Goal: Task Accomplishment & Management: Manage account settings

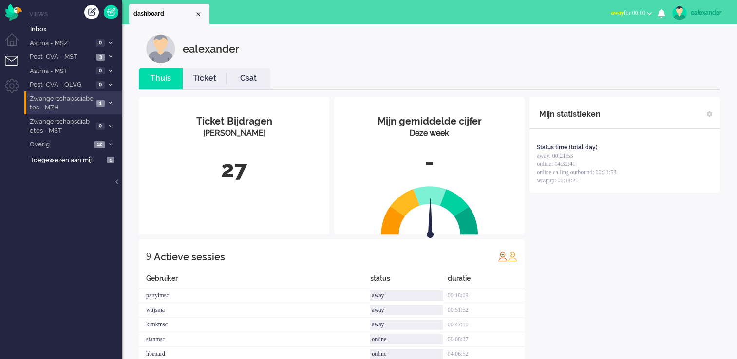
click at [110, 102] on icon at bounding box center [110, 102] width 3 height 3
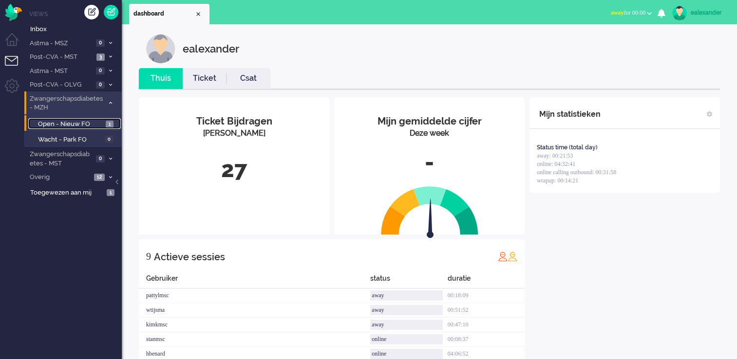
click at [106, 121] on span "1" at bounding box center [110, 124] width 8 height 7
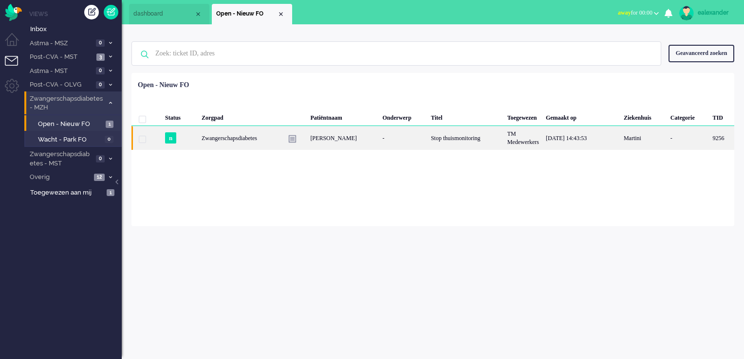
click at [464, 138] on div "Stop thuismonitoring" at bounding box center [466, 138] width 76 height 24
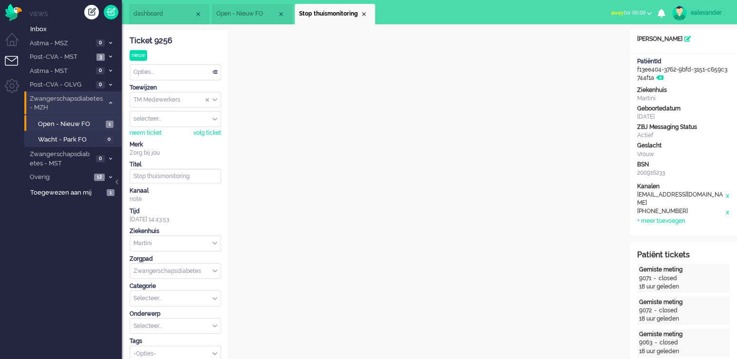
click at [638, 13] on span "away for 00:00" at bounding box center [628, 12] width 35 height 7
click at [617, 43] on label "Online" at bounding box center [611, 43] width 77 height 8
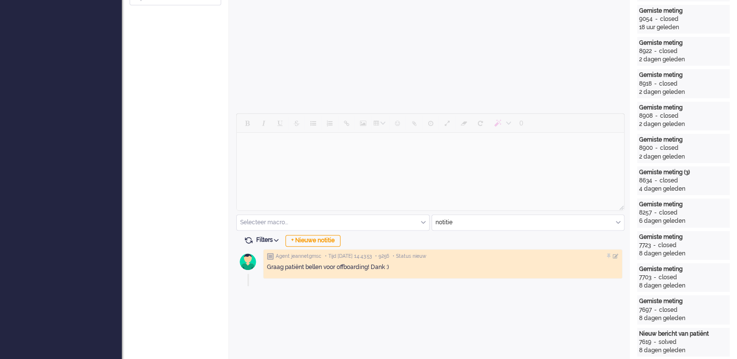
scroll to position [386, 0]
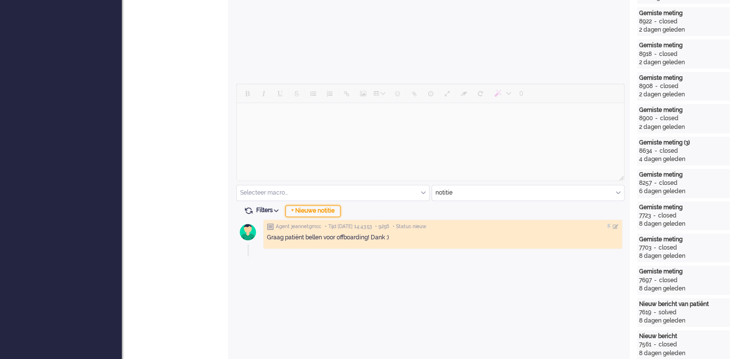
click at [329, 207] on div "+ Nieuwe notitie" at bounding box center [312, 212] width 55 height 12
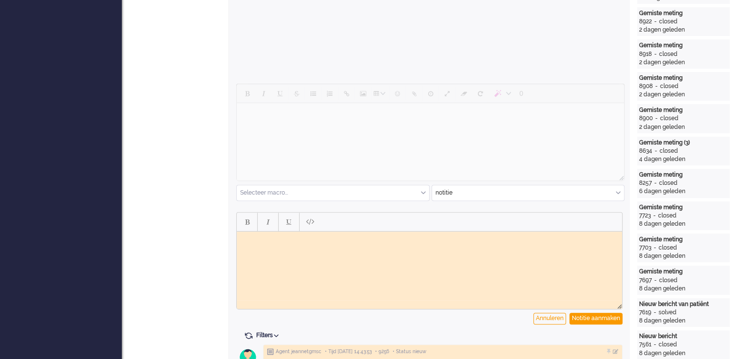
scroll to position [0, 0]
click at [293, 246] on html at bounding box center [429, 238] width 385 height 15
drag, startPoint x: 254, startPoint y: 247, endPoint x: 243, endPoint y: 239, distance: 13.2
click at [243, 239] on body "Mevrouw gesproken: Offboarding volgens belscript uitgevoerd. Luscii en BD geslo…" at bounding box center [429, 242] width 377 height 15
copy body "Mevrouw gesproken: Offboarding volgens belscript uitgevoerd. Luscii en BD geslo…"
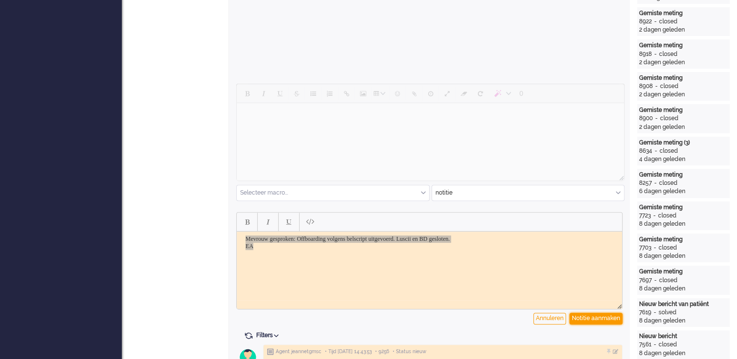
click at [599, 314] on div "Notitie aanmaken" at bounding box center [595, 319] width 53 height 12
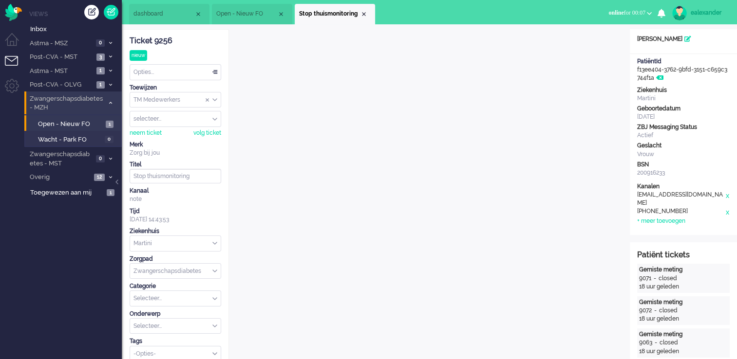
click at [212, 71] on div "Opties..." at bounding box center [175, 72] width 91 height 15
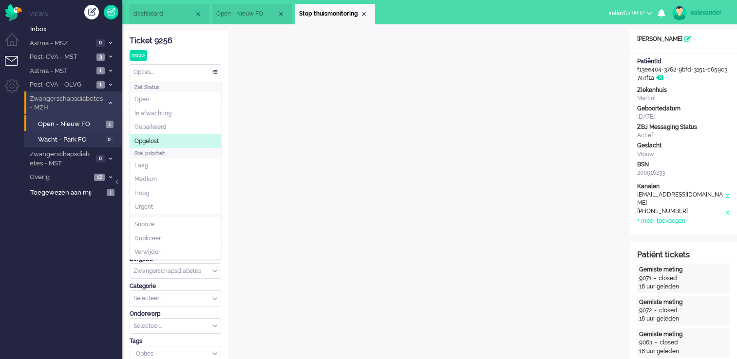
click at [166, 143] on li "Opgelost" at bounding box center [175, 141] width 91 height 14
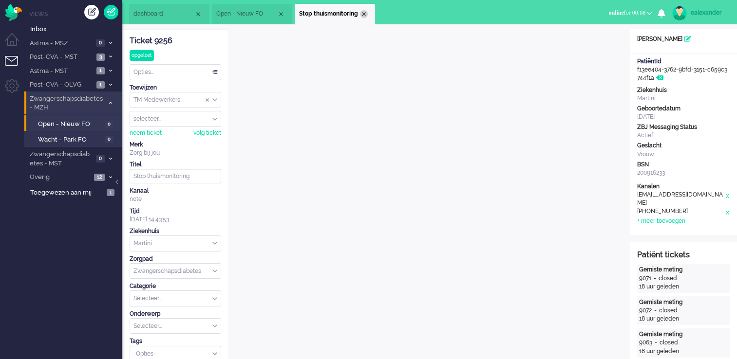
click at [366, 14] on div "Close tab" at bounding box center [364, 14] width 8 height 8
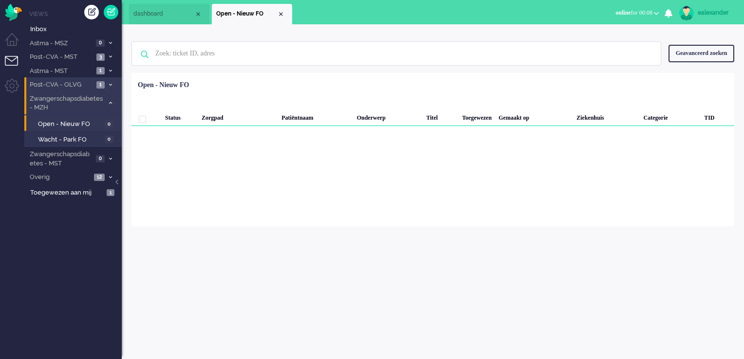
click at [111, 81] on li "Post-CVA - OLVG 1" at bounding box center [72, 84] width 97 height 14
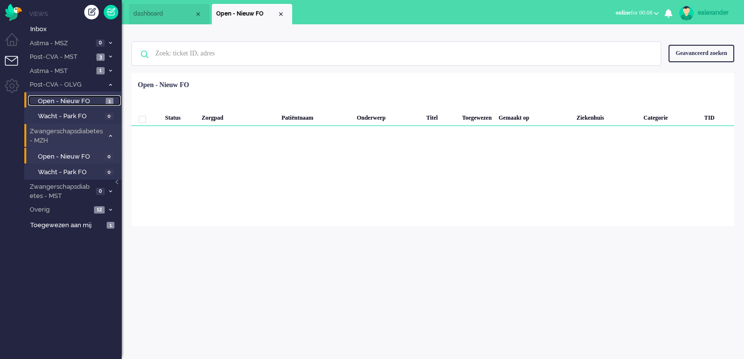
click at [104, 101] on link "Open - Nieuw FO 1" at bounding box center [74, 100] width 93 height 11
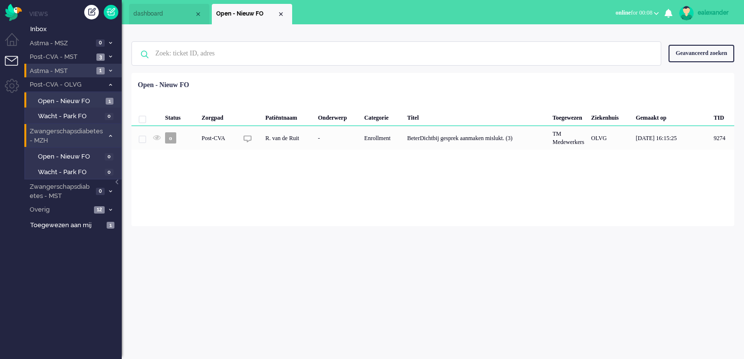
click at [111, 71] on icon at bounding box center [110, 70] width 3 height 3
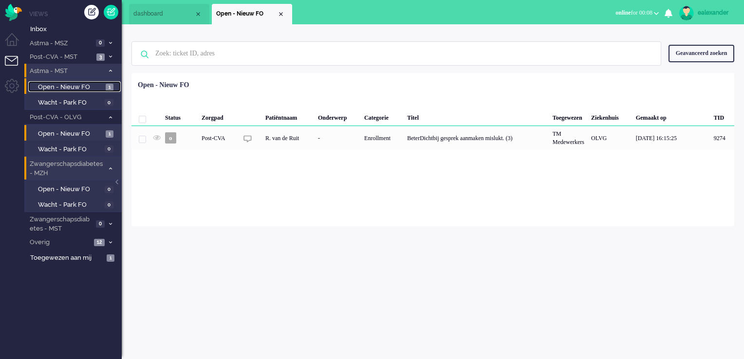
click at [103, 85] on span "Open - Nieuw FO" at bounding box center [70, 87] width 65 height 9
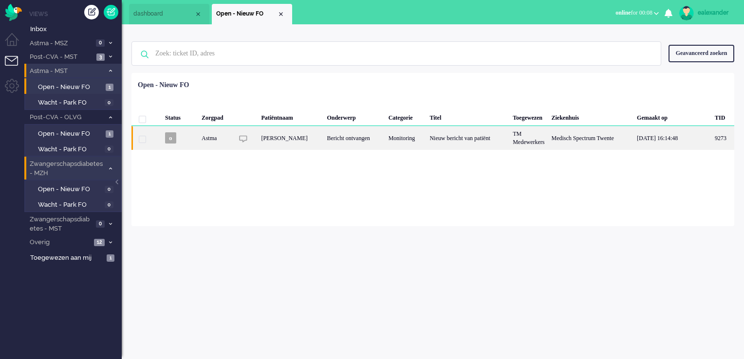
click at [400, 146] on div "Monitoring" at bounding box center [405, 138] width 41 height 24
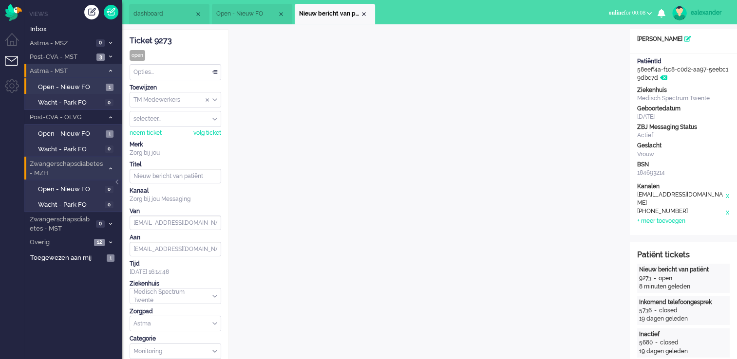
click at [214, 98] on div "TM Medewerkers" at bounding box center [175, 100] width 91 height 15
click at [199, 123] on li "TM Verpleegkundigen" at bounding box center [175, 129] width 91 height 14
click at [365, 11] on div "Close tab" at bounding box center [364, 14] width 8 height 8
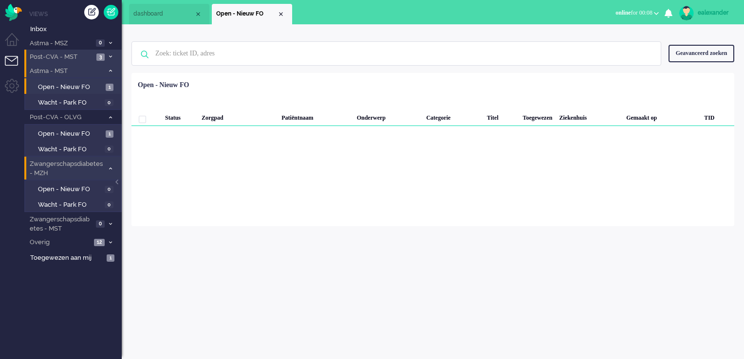
click at [112, 56] on icon at bounding box center [110, 56] width 3 height 3
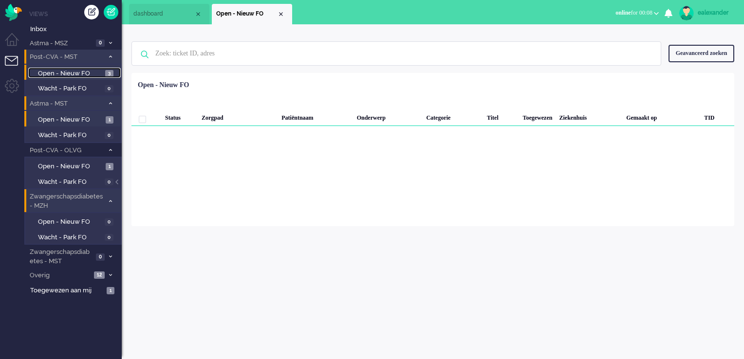
click at [105, 71] on span "3" at bounding box center [109, 73] width 8 height 7
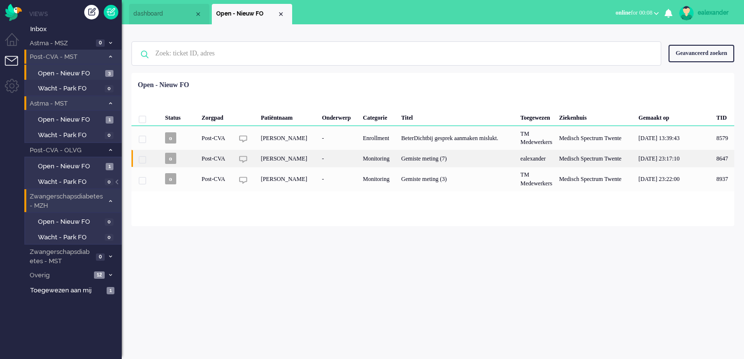
click at [456, 159] on div "Gemiste meting (7)" at bounding box center [457, 158] width 119 height 17
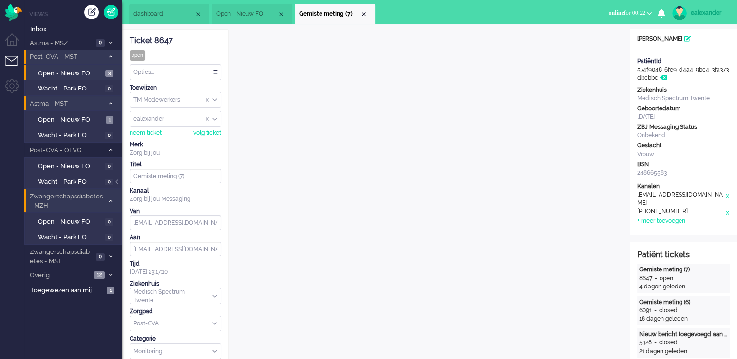
click at [456, 18] on ul "dashboard Open - Nieuw FO Gemiste meting (7)" at bounding box center [334, 12] width 411 height 24
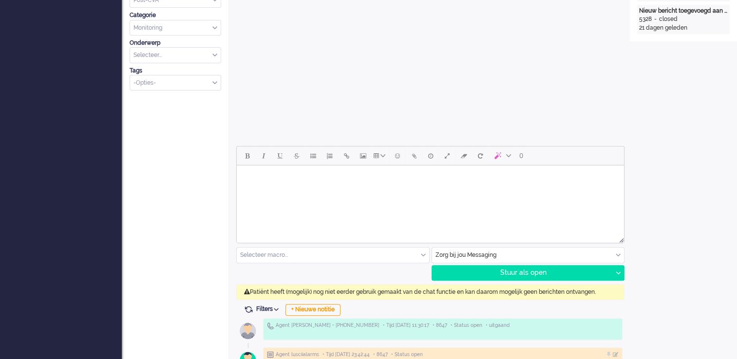
scroll to position [341, 0]
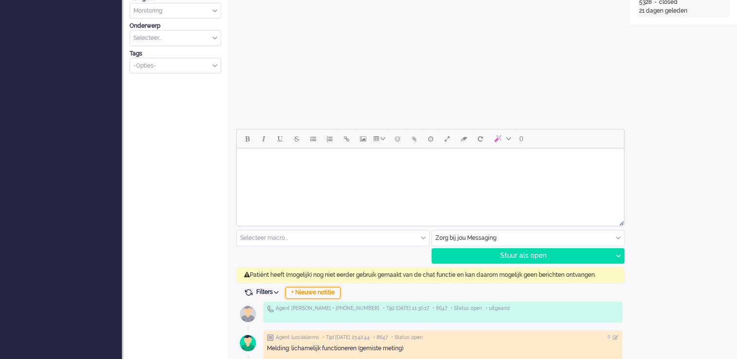
click at [318, 290] on div "+ Nieuwe notitie" at bounding box center [312, 293] width 55 height 12
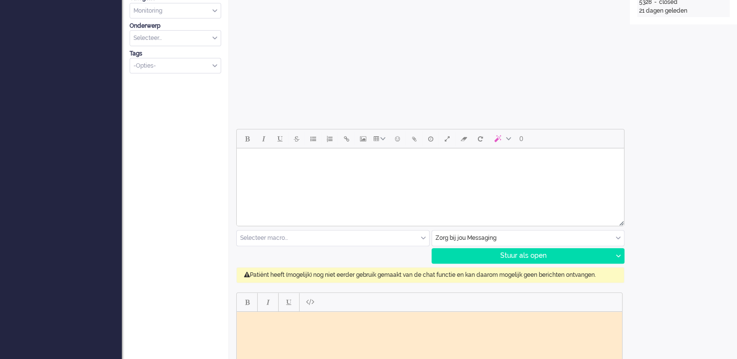
scroll to position [0, 0]
click at [312, 327] on html at bounding box center [429, 319] width 385 height 15
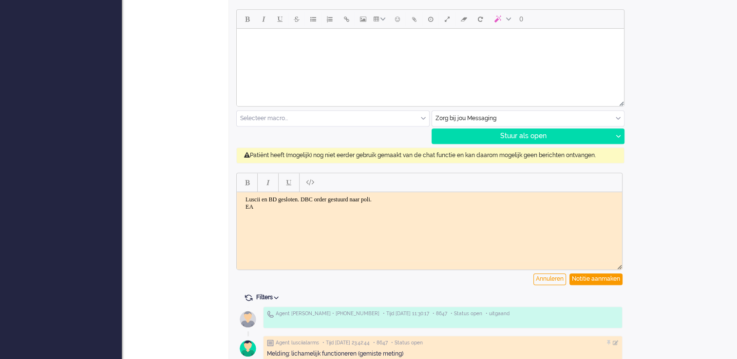
scroll to position [487, 0]
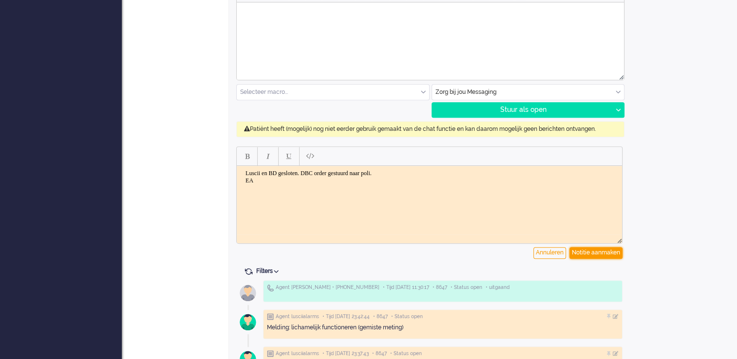
click at [607, 255] on div "Notitie aanmaken" at bounding box center [595, 253] width 53 height 12
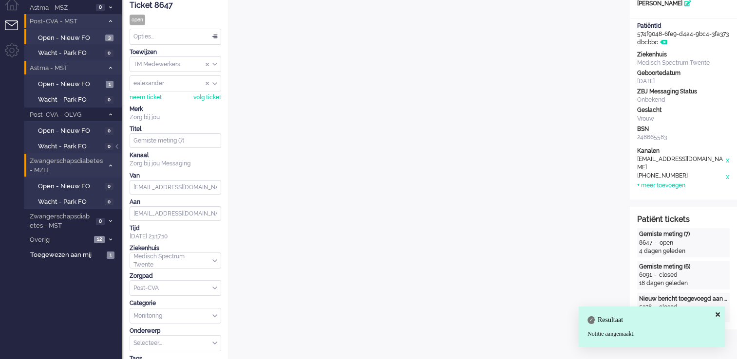
scroll to position [0, 0]
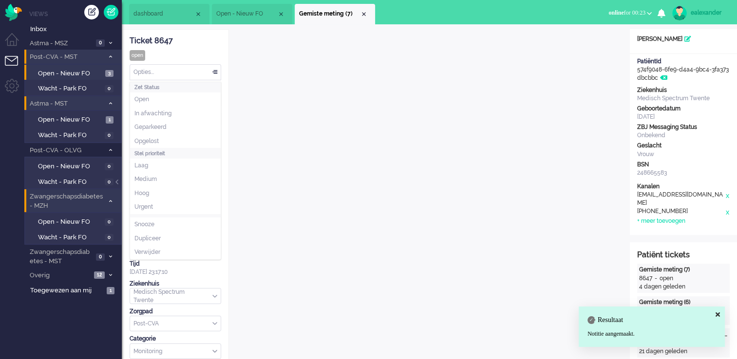
click at [193, 67] on div "Opties..." at bounding box center [175, 72] width 91 height 15
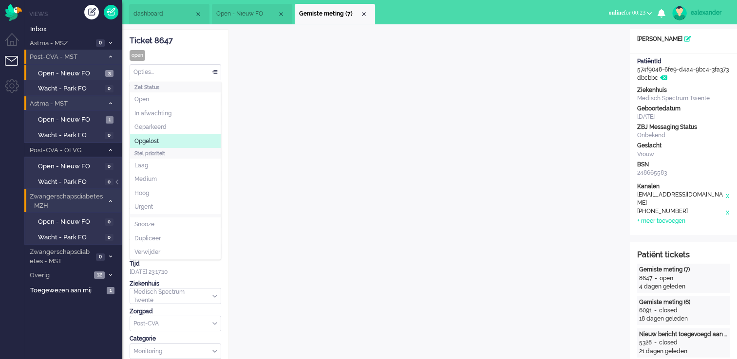
click at [169, 136] on li "Opgelost" at bounding box center [175, 141] width 91 height 14
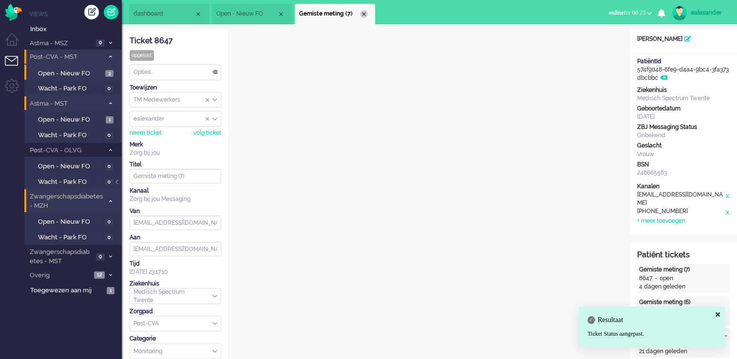
click at [364, 13] on div "Close tab" at bounding box center [364, 14] width 8 height 8
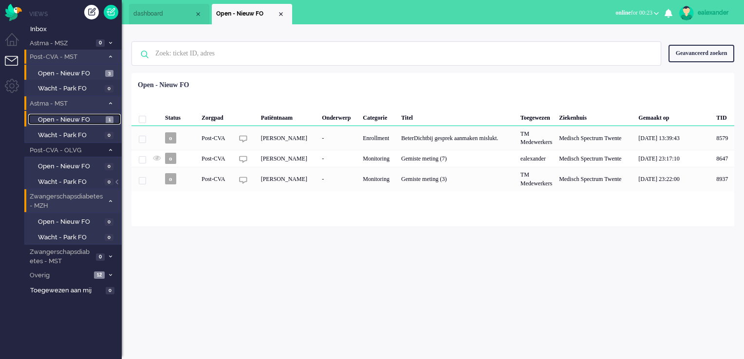
click at [77, 116] on span "Open - Nieuw FO" at bounding box center [70, 119] width 65 height 9
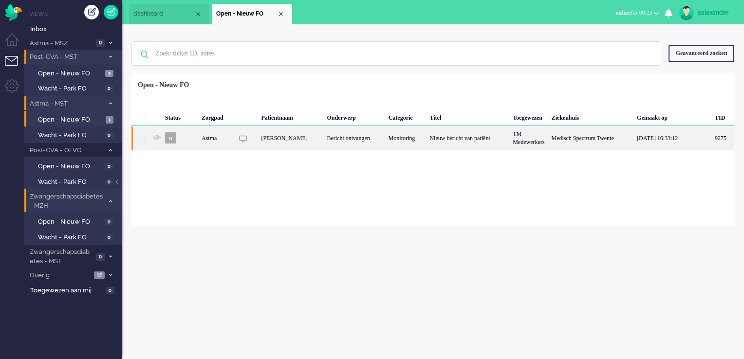
click at [316, 142] on div "[PERSON_NAME]" at bounding box center [291, 138] width 66 height 24
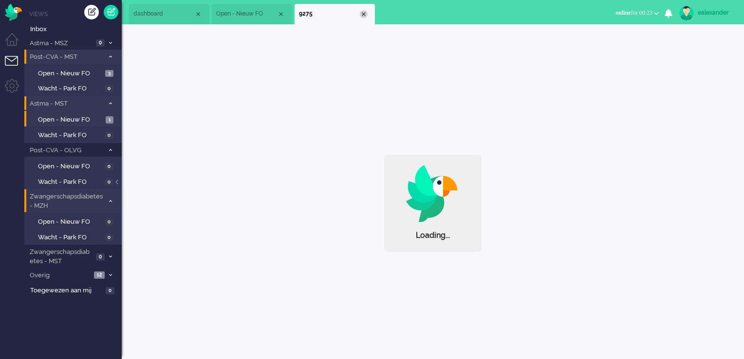
click at [364, 14] on div "Close tab" at bounding box center [364, 14] width 8 height 8
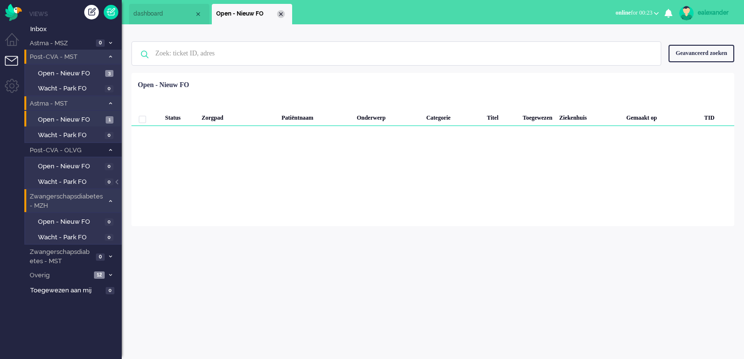
click at [283, 16] on div "Close tab" at bounding box center [281, 14] width 8 height 8
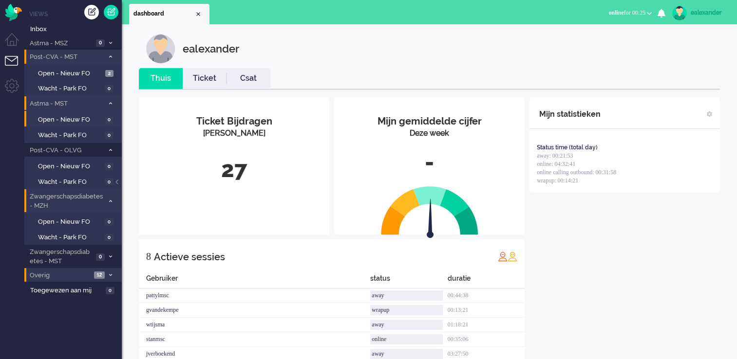
click at [109, 274] on icon at bounding box center [110, 275] width 3 height 3
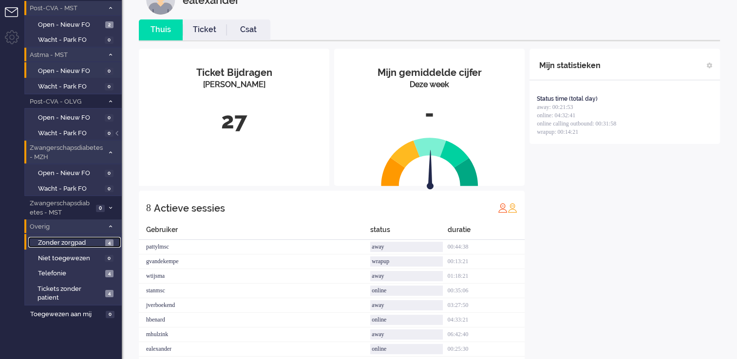
click at [84, 243] on span "Zonder zorgpad" at bounding box center [70, 243] width 65 height 9
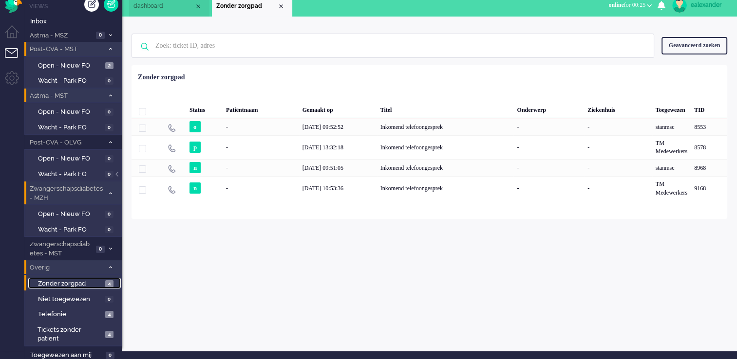
click at [73, 281] on span "Zonder zorgpad" at bounding box center [70, 284] width 65 height 9
click at [71, 313] on span "Telefonie" at bounding box center [70, 314] width 65 height 9
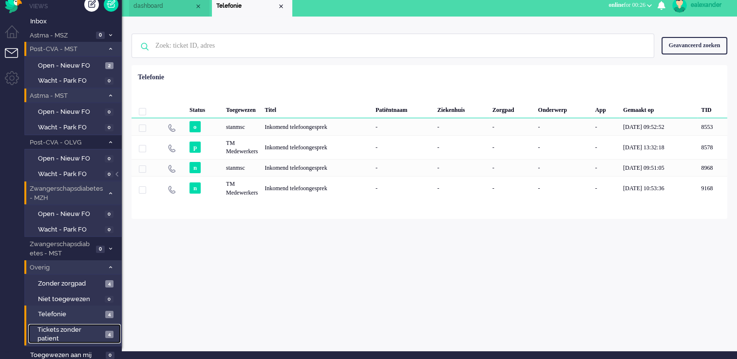
click at [71, 334] on span "Tickets zonder patient" at bounding box center [69, 335] width 65 height 18
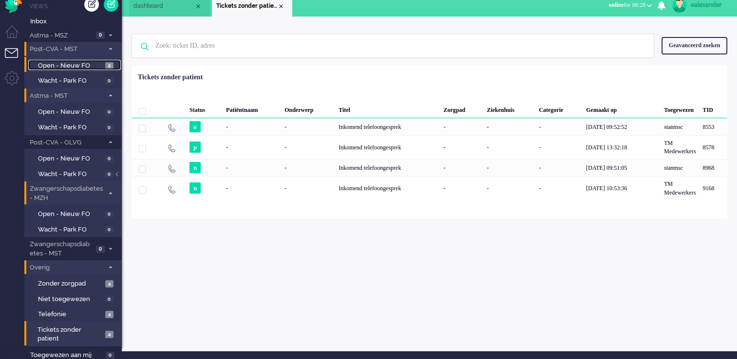
click at [92, 63] on span "Open - Nieuw FO" at bounding box center [70, 65] width 65 height 9
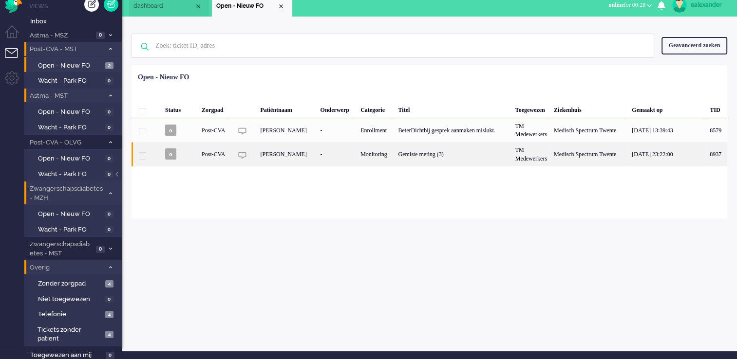
click at [424, 153] on div "Gemiste meting (3)" at bounding box center [452, 154] width 117 height 24
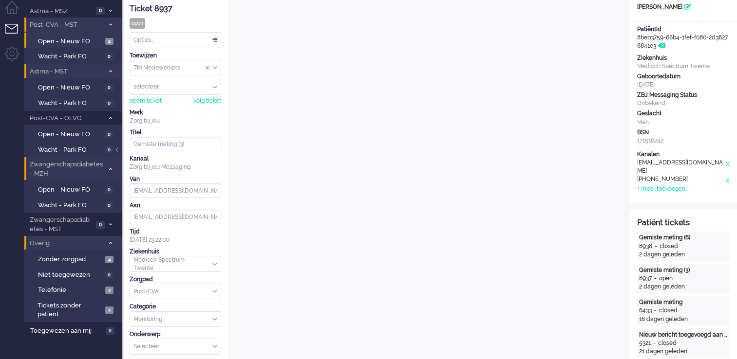
scroll to position [49, 0]
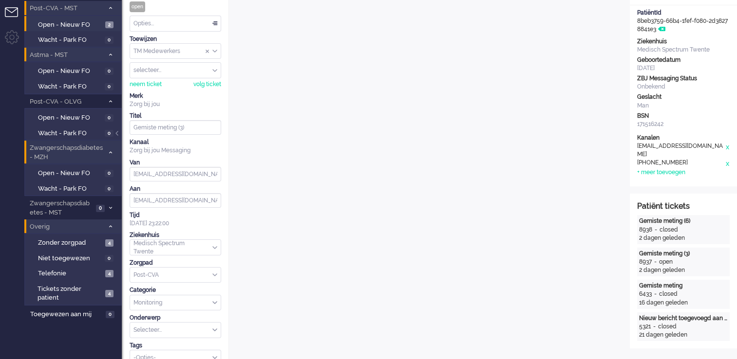
click at [117, 133] on div at bounding box center [117, 138] width 5 height 15
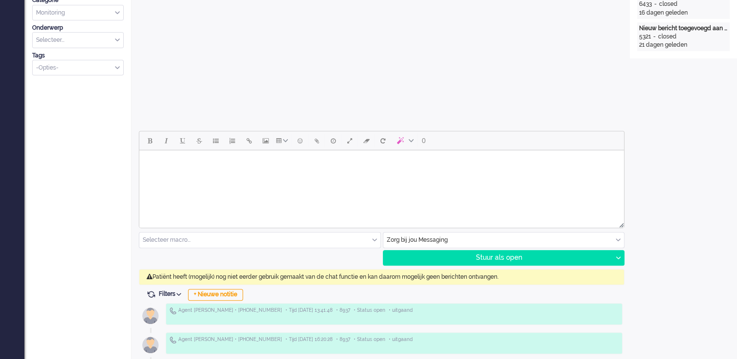
scroll to position [341, 0]
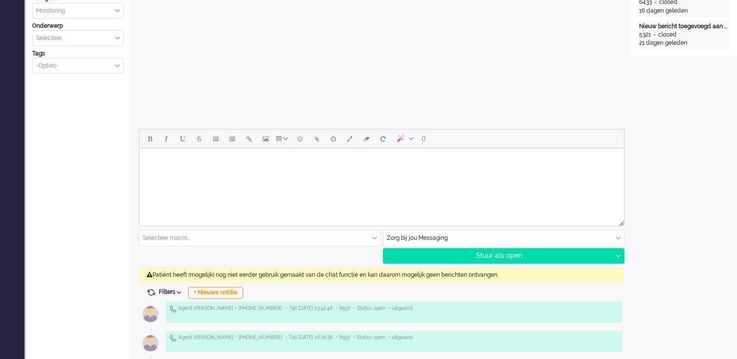
click at [610, 239] on input "text" at bounding box center [503, 238] width 241 height 15
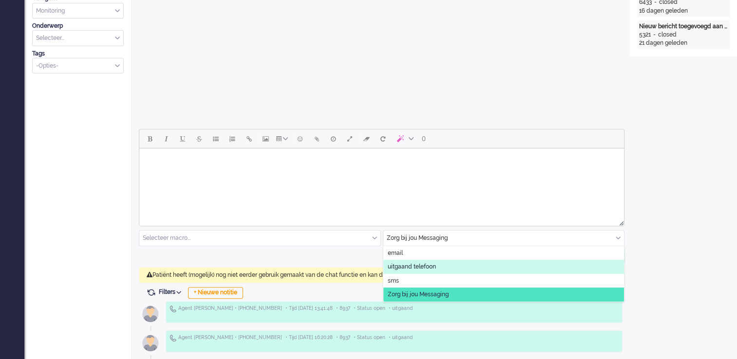
click at [472, 273] on li "uitgaand telefoon" at bounding box center [503, 267] width 241 height 14
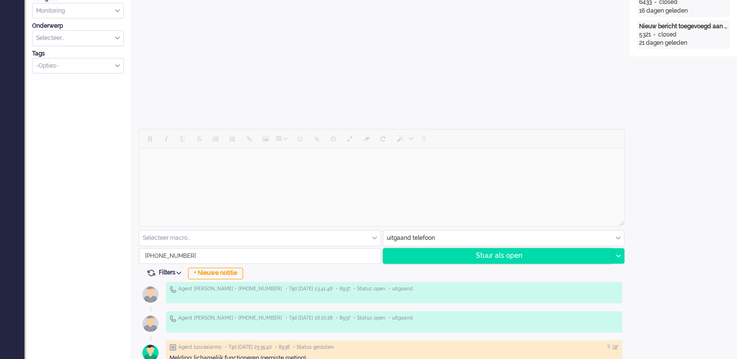
click at [577, 262] on div "Stuur als open" at bounding box center [497, 256] width 229 height 15
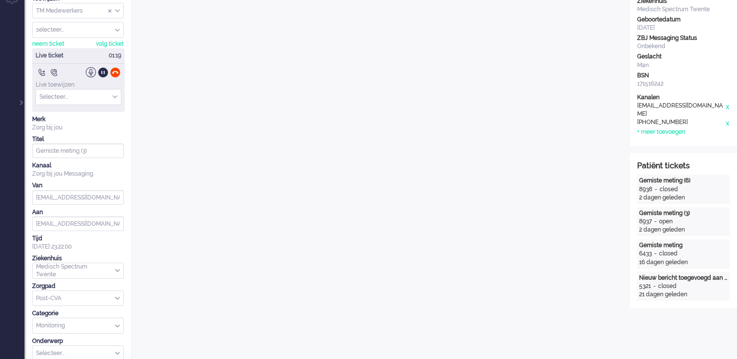
scroll to position [0, 0]
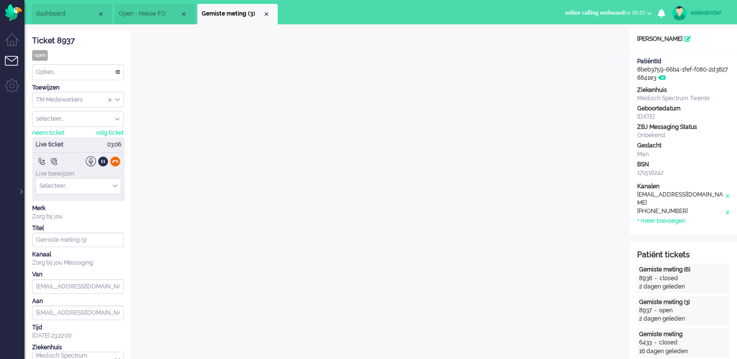
click at [117, 159] on div at bounding box center [115, 161] width 10 height 10
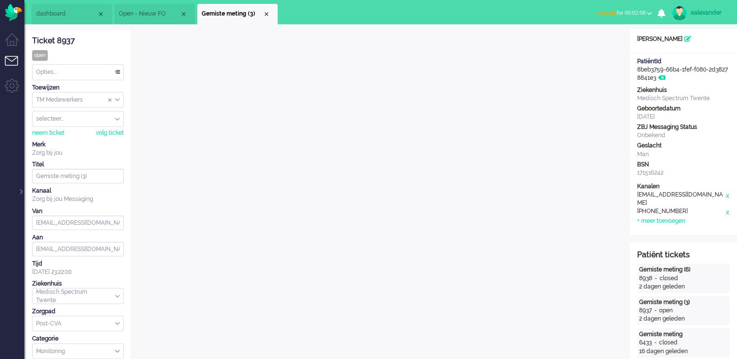
click at [116, 75] on div "Opties..." at bounding box center [78, 72] width 91 height 15
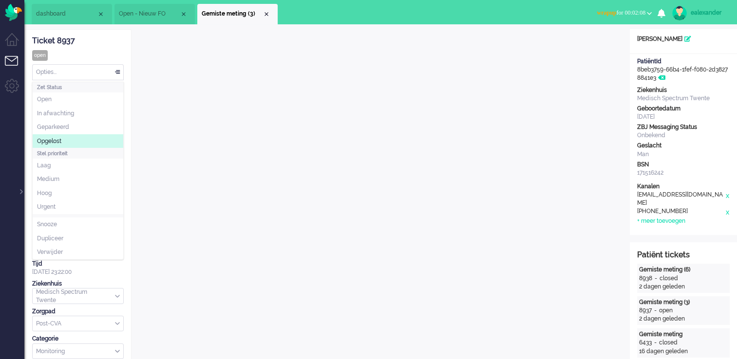
click at [86, 138] on li "Opgelost" at bounding box center [78, 141] width 91 height 14
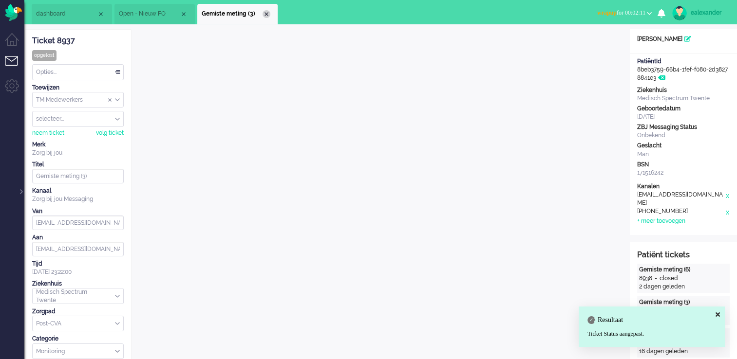
click at [266, 14] on div "Close tab" at bounding box center [266, 14] width 8 height 8
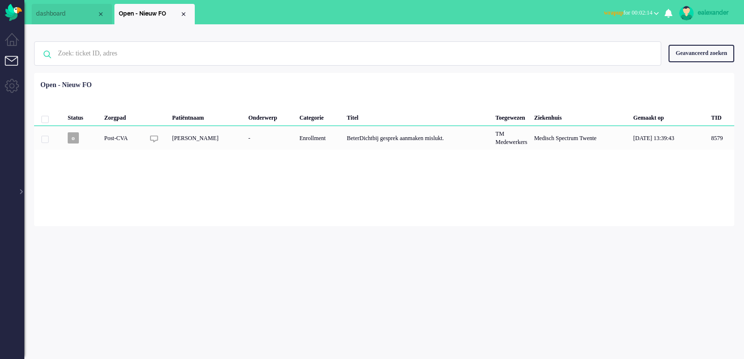
click at [606, 10] on span "wrapup" at bounding box center [613, 12] width 19 height 7
click at [605, 40] on label "Online" at bounding box center [618, 43] width 77 height 8
click at [21, 192] on div at bounding box center [20, 187] width 5 height 15
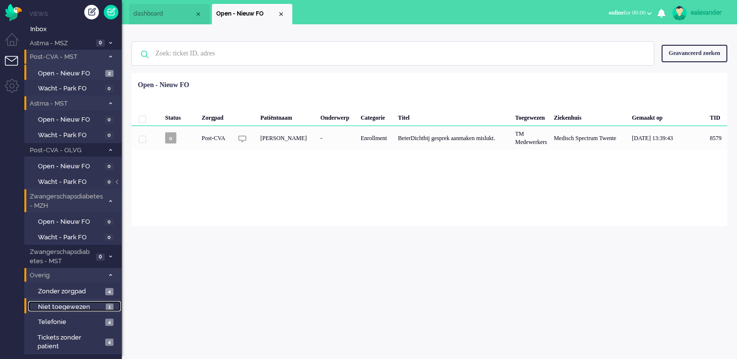
click at [79, 307] on span "Niet toegewezen" at bounding box center [70, 307] width 65 height 9
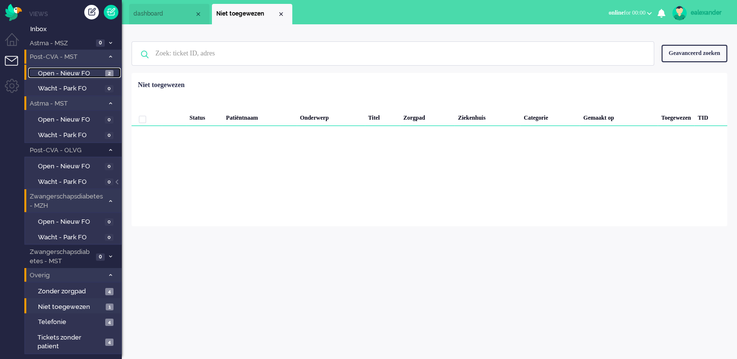
click at [89, 74] on span "Open - Nieuw FO" at bounding box center [70, 73] width 65 height 9
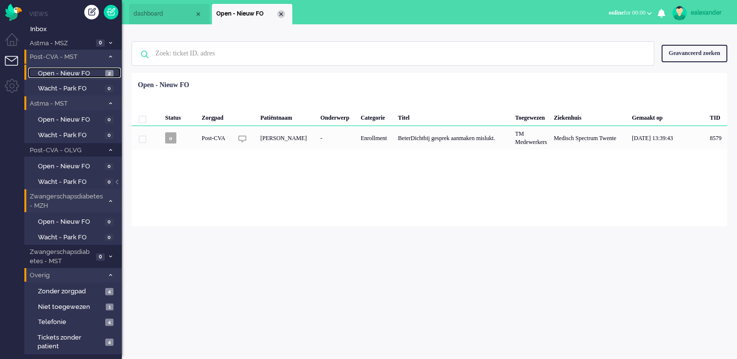
click at [280, 15] on div "Close tab" at bounding box center [281, 14] width 8 height 8
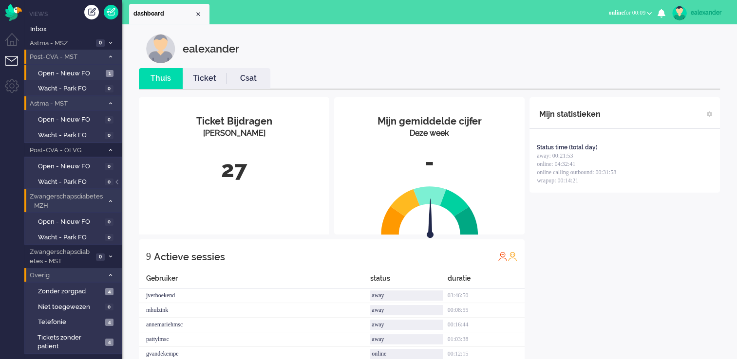
click at [646, 13] on button "online for 00:09" at bounding box center [629, 13] width 55 height 14
click at [627, 36] on label "Away" at bounding box center [611, 33] width 77 height 8
click at [712, 13] on div "ealexander" at bounding box center [709, 13] width 37 height 10
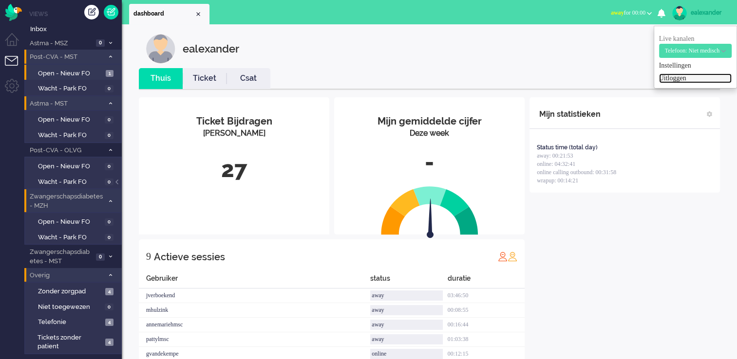
click at [680, 81] on link "Uitloggen" at bounding box center [695, 79] width 73 height 10
